Goal: Book appointment/travel/reservation

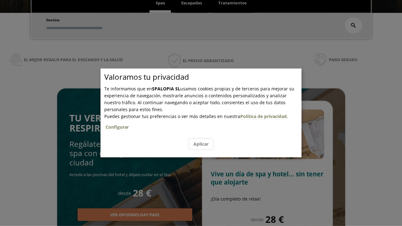
scroll to position [107, 0]
click at [192, 3] on span "Escapadas" at bounding box center [191, 3] width 21 height 6
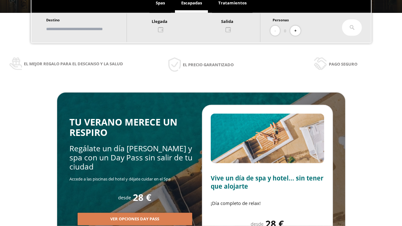
click at [89, 29] on input "text" at bounding box center [83, 29] width 78 height 11
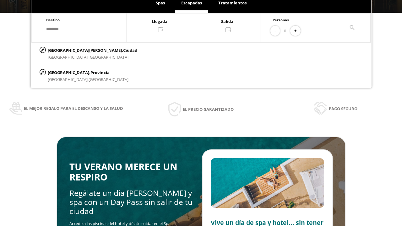
click at [200, 25] on div at bounding box center [193, 25] width 133 height 15
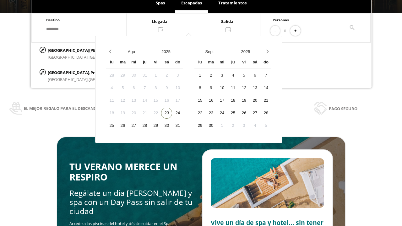
click at [117, 126] on div "25" at bounding box center [111, 125] width 11 height 11
click at [128, 126] on div "26" at bounding box center [122, 125] width 11 height 11
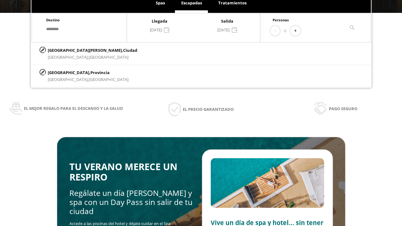
click at [297, 31] on button "+" at bounding box center [295, 31] width 10 height 10
click at [79, 50] on p "[GEOGRAPHIC_DATA][PERSON_NAME], [GEOGRAPHIC_DATA]" at bounding box center [92, 50] width 89 height 7
type input "**********"
